Goal: Find contact information: Obtain details needed to contact an individual or organization

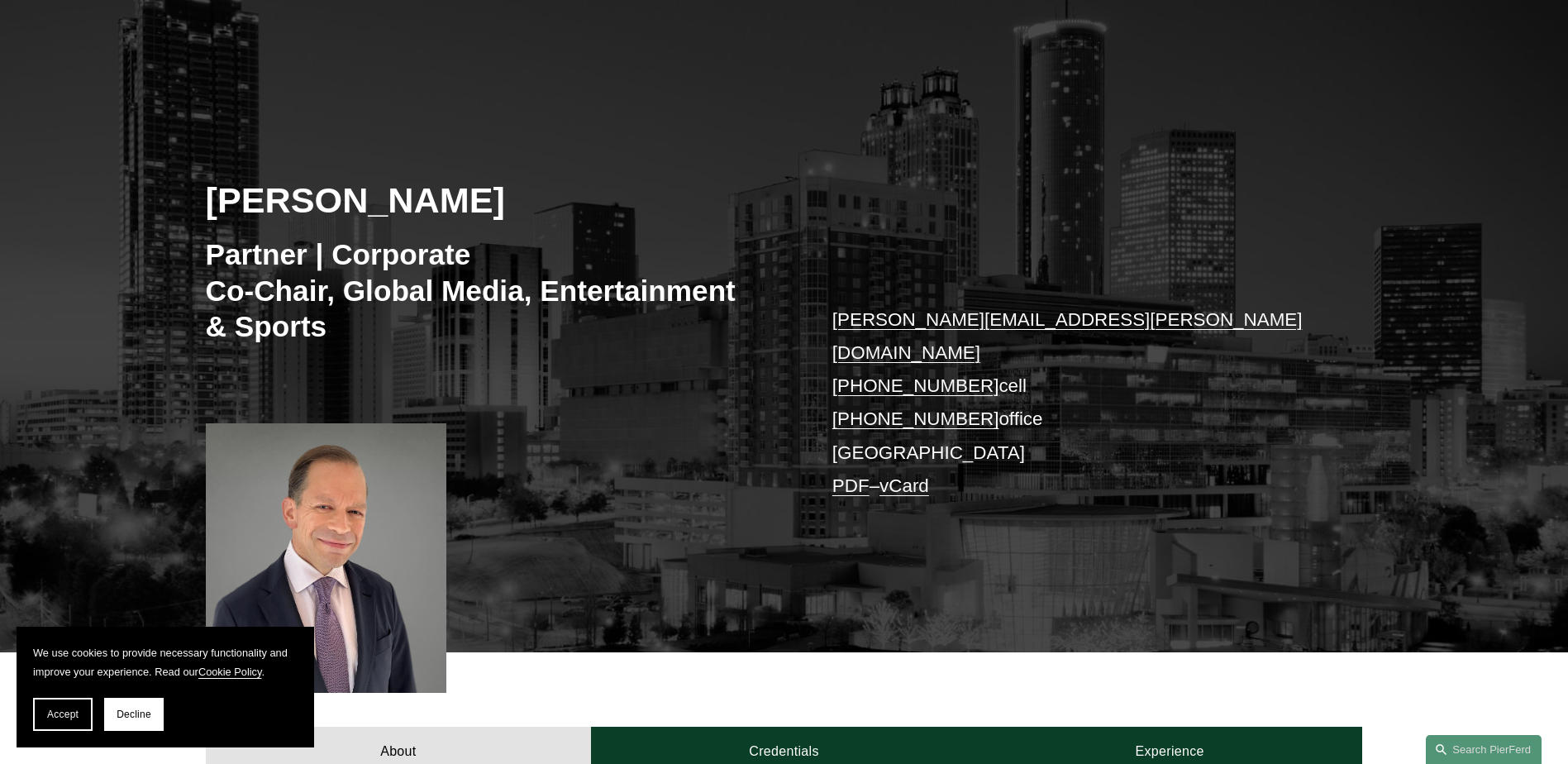
scroll to position [193, 0]
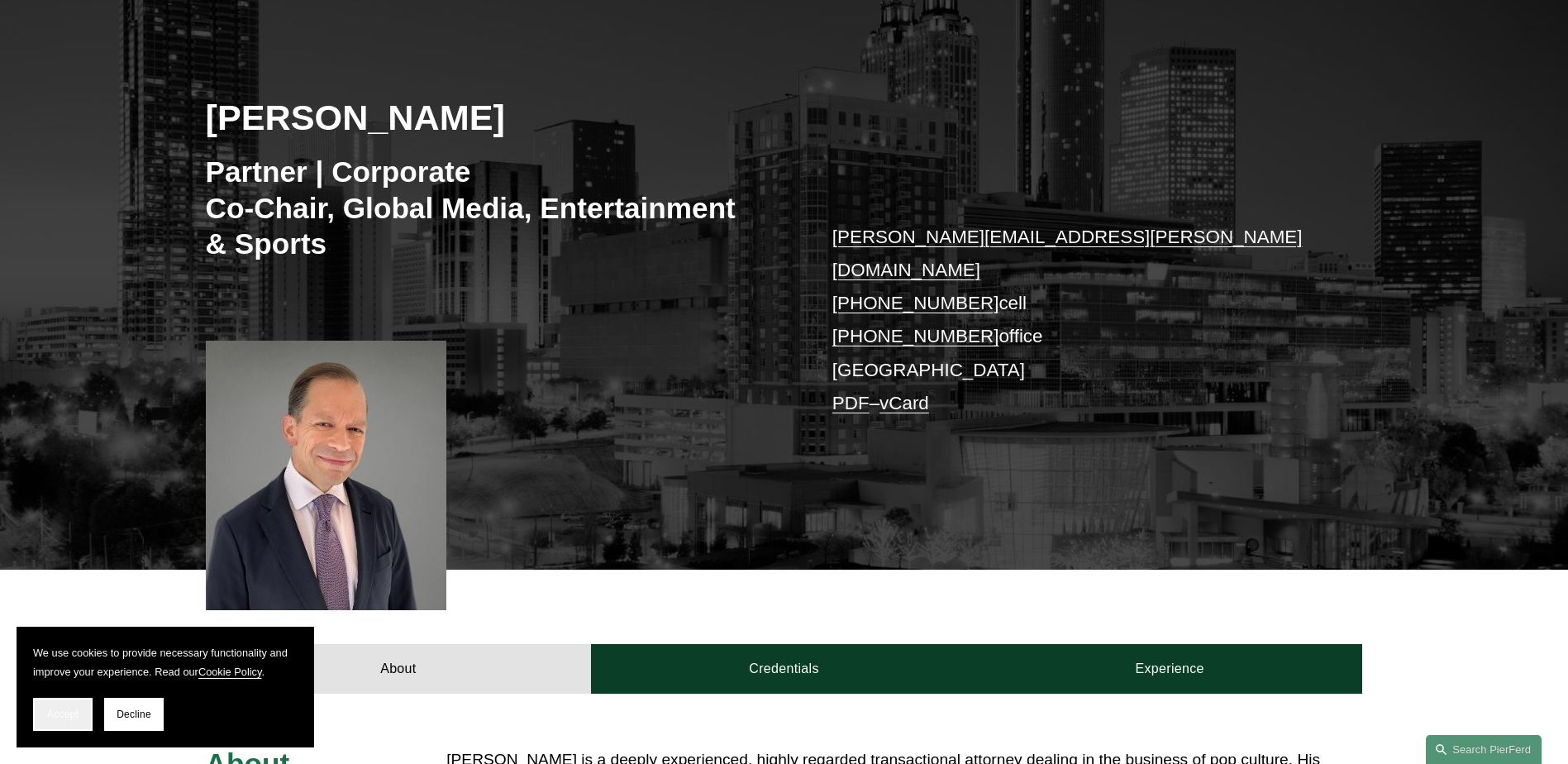
click at [70, 709] on span "Accept" at bounding box center [63, 714] width 32 height 11
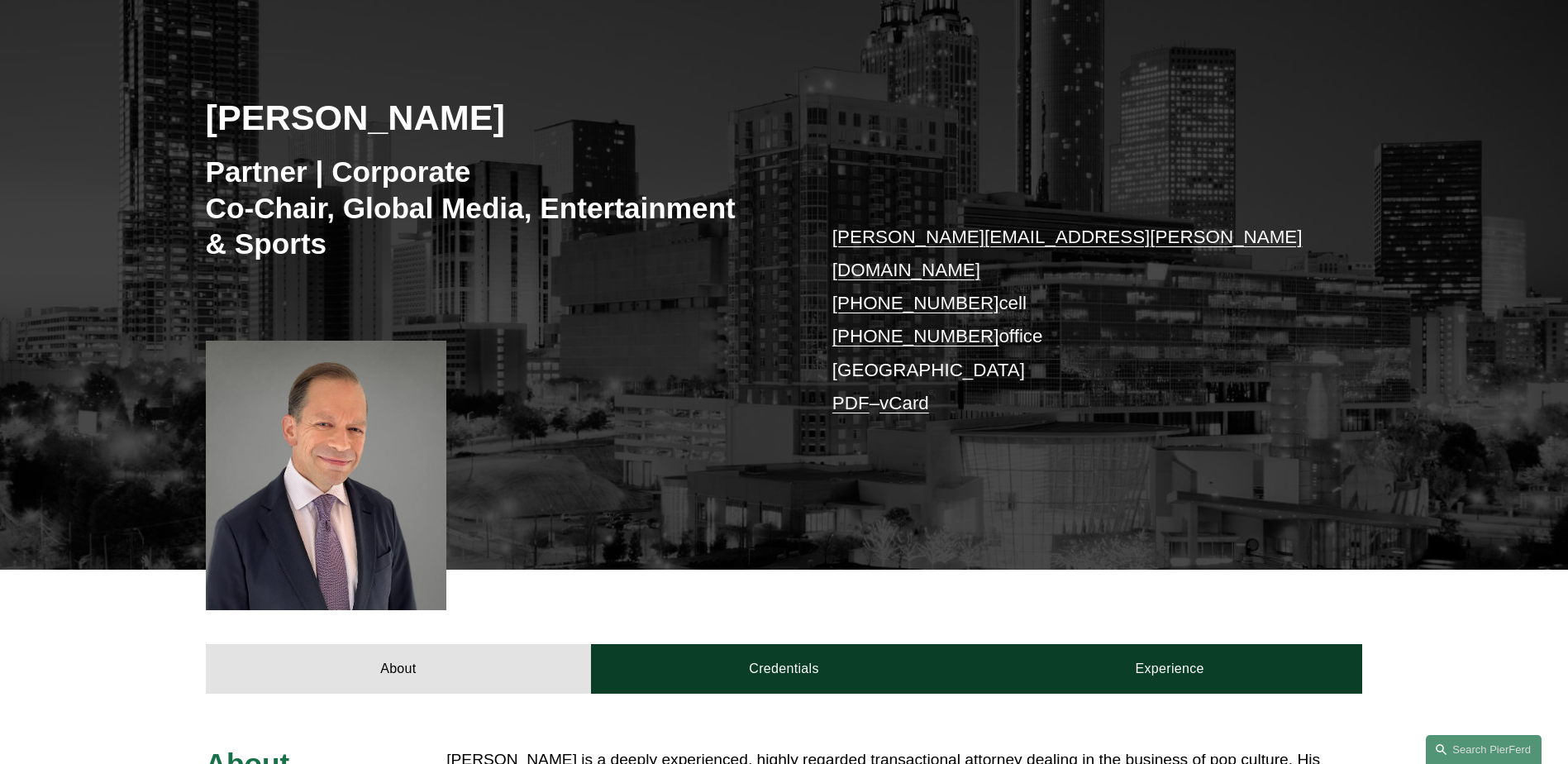
scroll to position [28, 0]
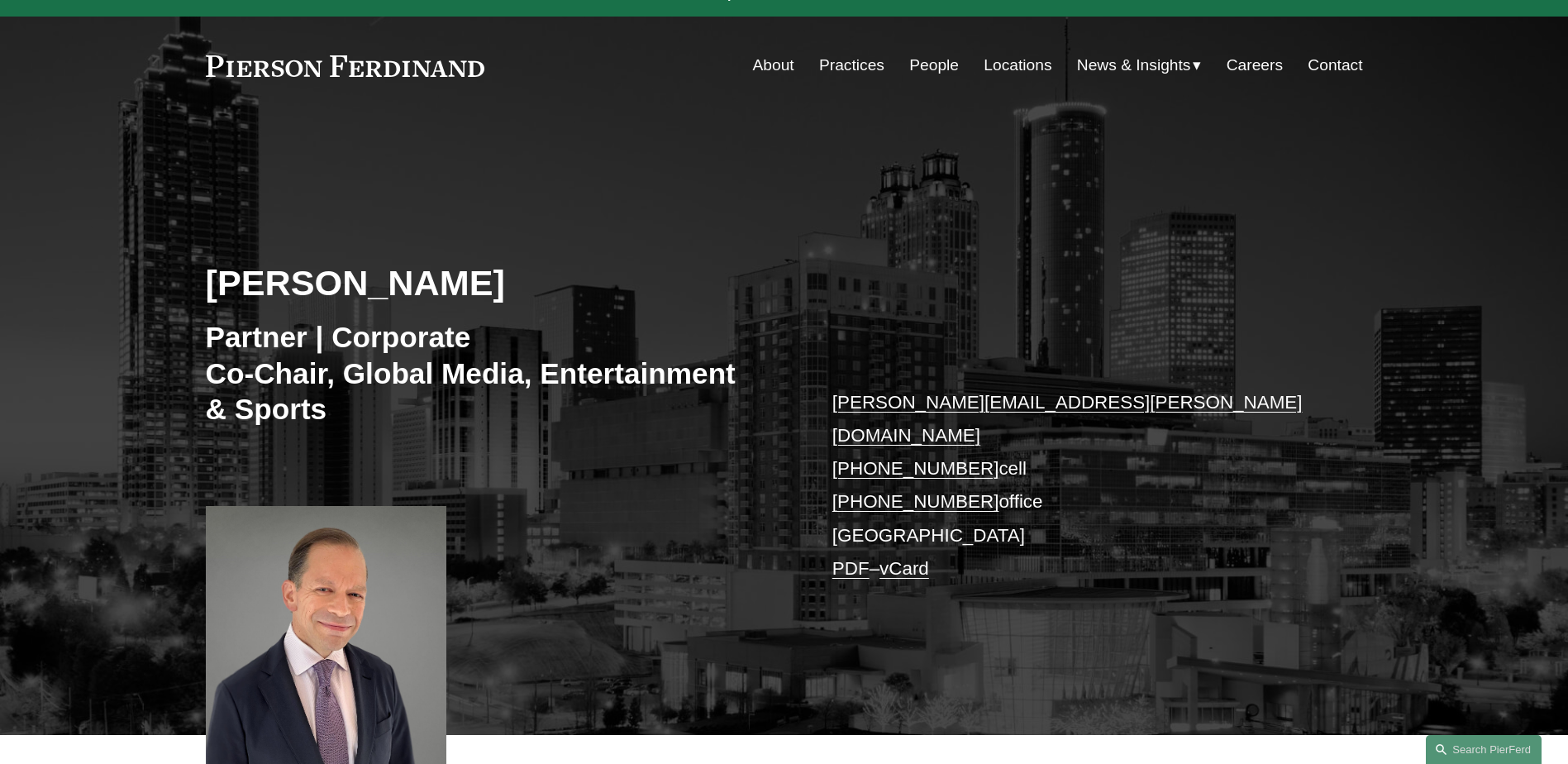
click at [992, 63] on link "Locations" at bounding box center [1017, 65] width 68 height 32
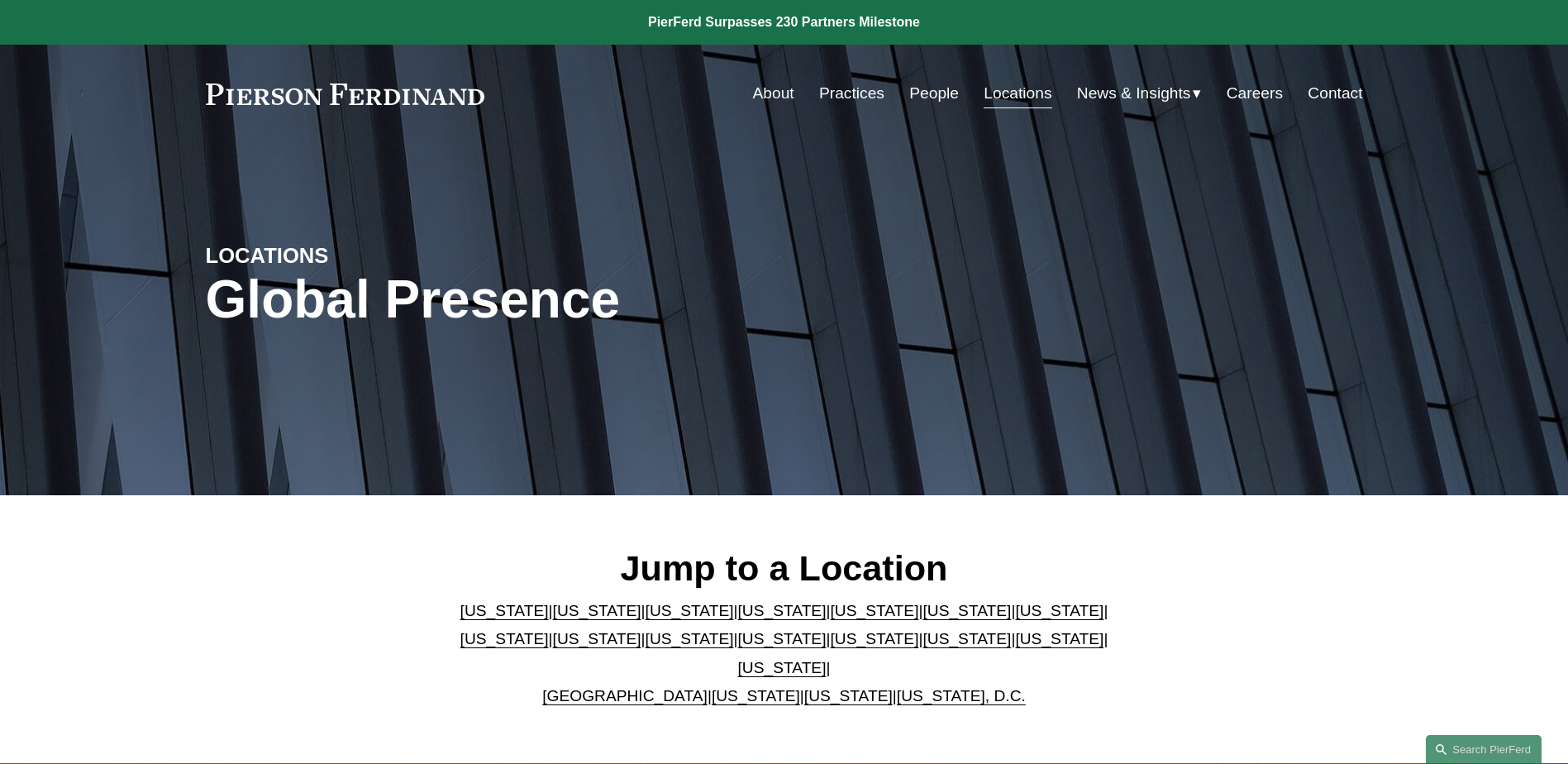
click at [923, 617] on link "[US_STATE]" at bounding box center [966, 610] width 88 height 17
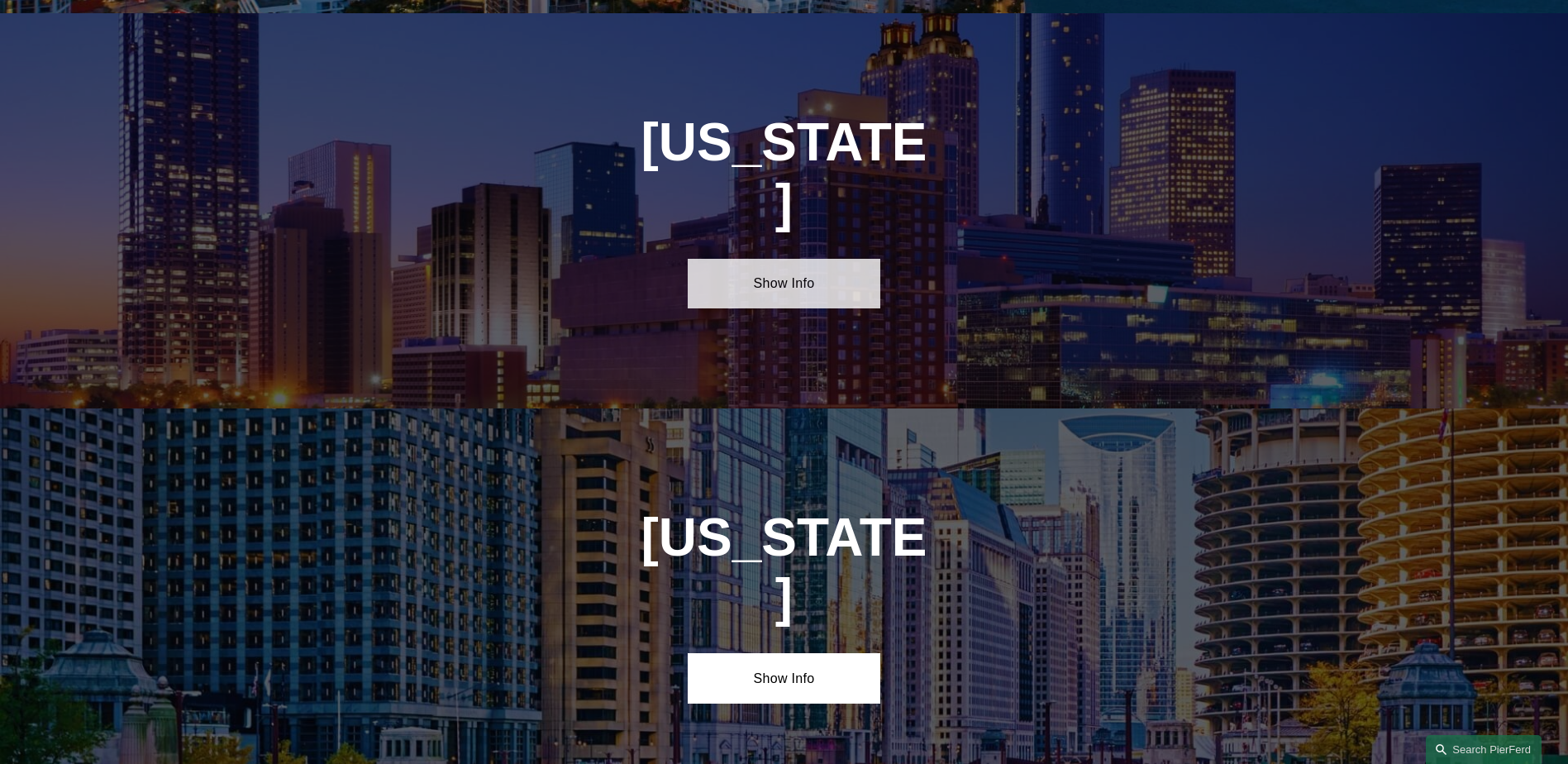
click at [778, 259] on link "Show Info" at bounding box center [784, 284] width 192 height 50
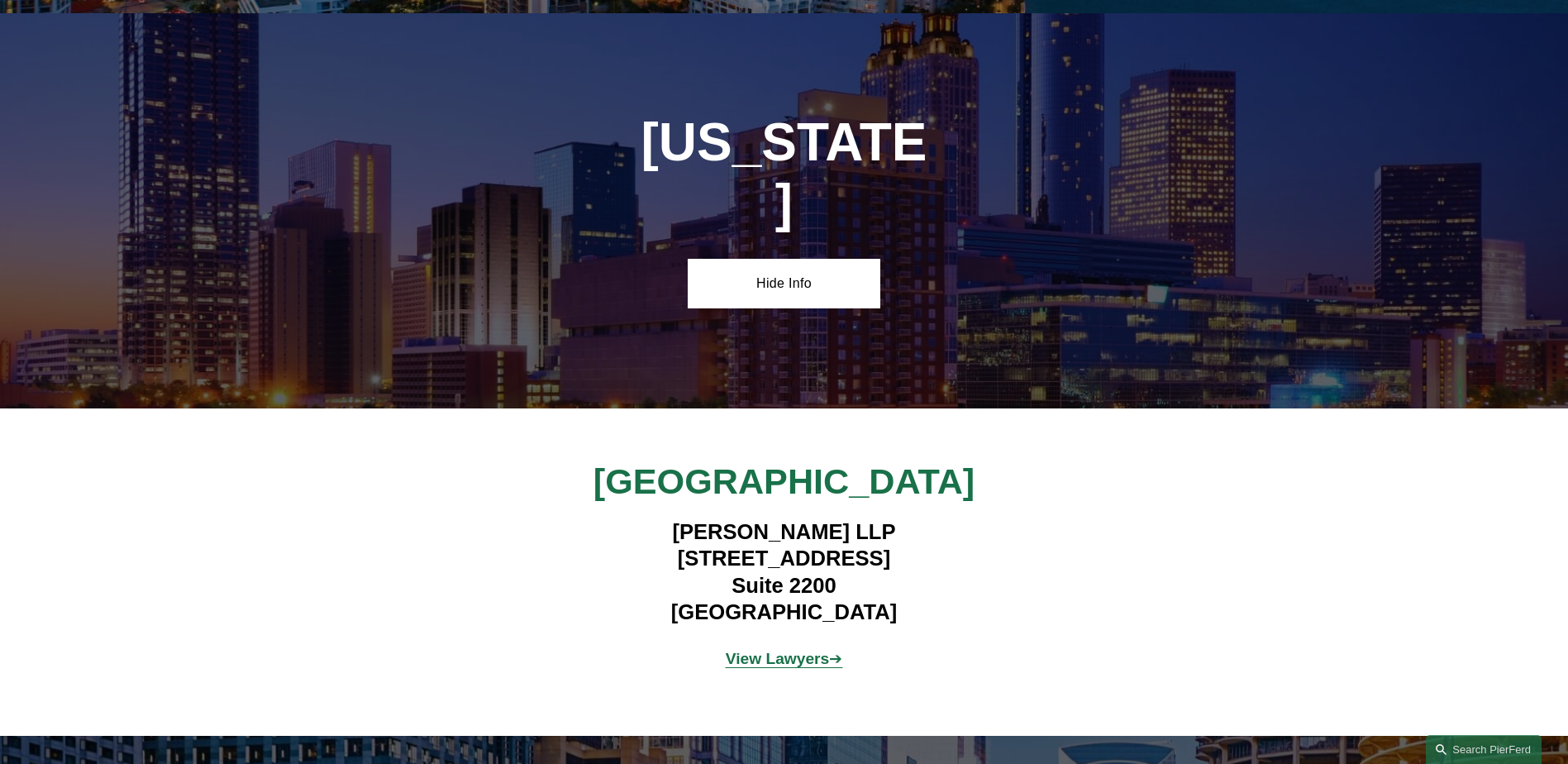
click at [787, 650] on strong "View Lawyers" at bounding box center [778, 658] width 104 height 17
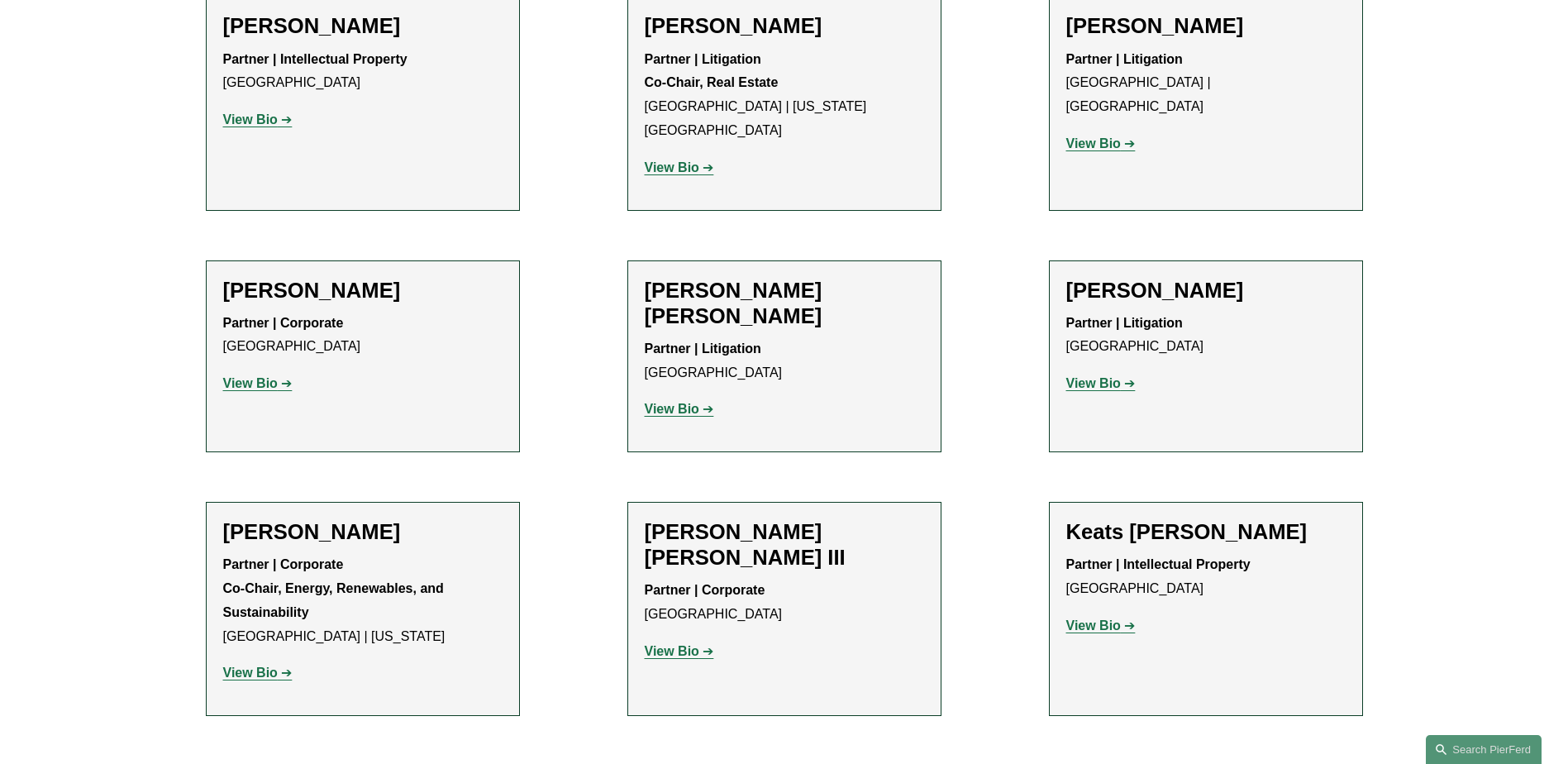
scroll to position [1819, 0]
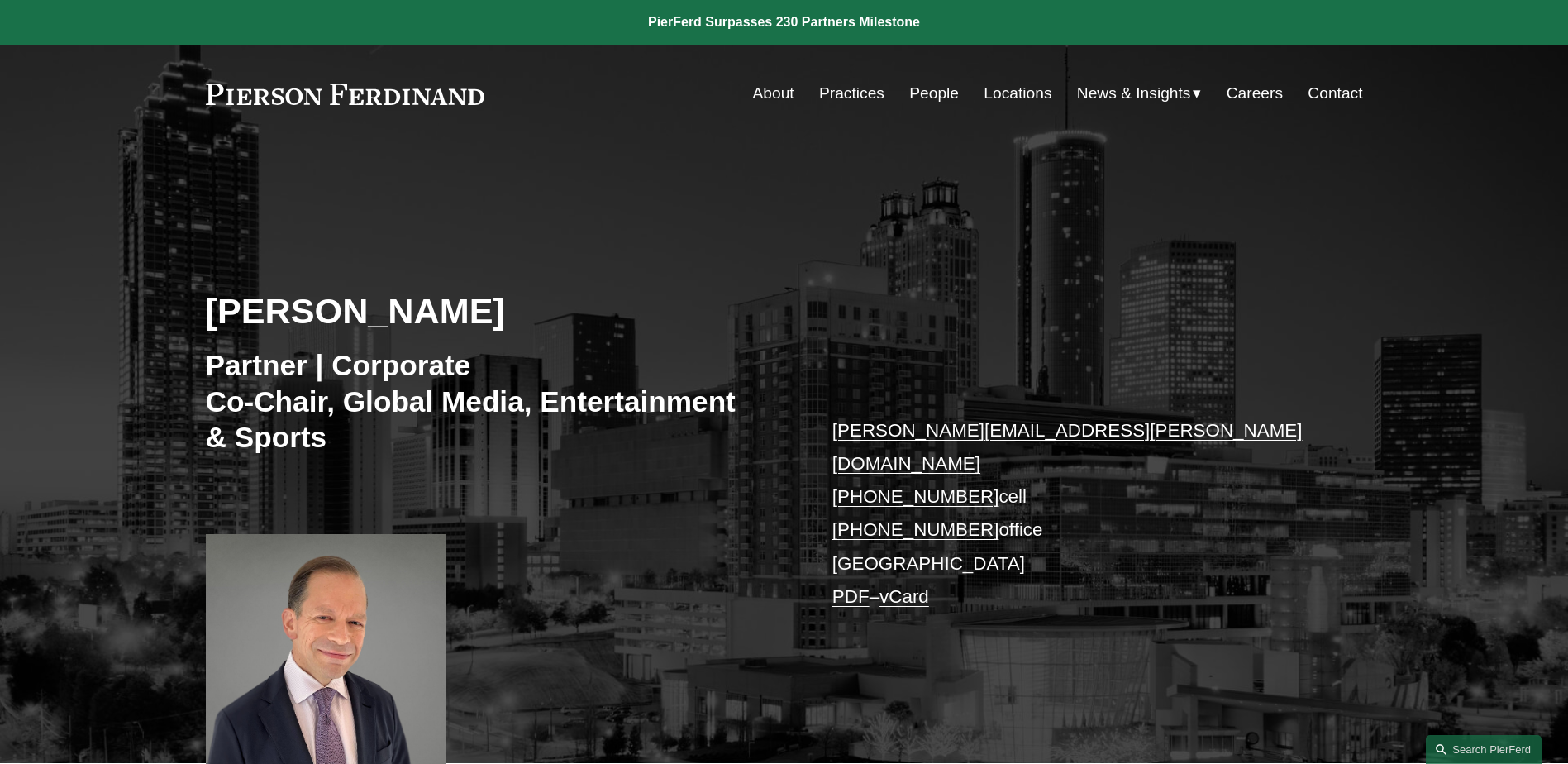
drag, startPoint x: 313, startPoint y: 1, endPoint x: 578, endPoint y: 227, distance: 348.3
click at [578, 227] on div "Steven S. Sidman Partner | Corporate Co-Chair, Global Media, Entertainment & Sp…" at bounding box center [784, 477] width 1568 height 573
click at [911, 586] on link "vCard" at bounding box center [905, 597] width 50 height 21
drag, startPoint x: 593, startPoint y: 625, endPoint x: 593, endPoint y: 603, distance: 22.0
click at [593, 625] on div "Steven S. Sidman Partner | Corporate Co-Chair, Global Media, Entertainment & Sp…" at bounding box center [784, 477] width 1568 height 573
